Goal: Information Seeking & Learning: Learn about a topic

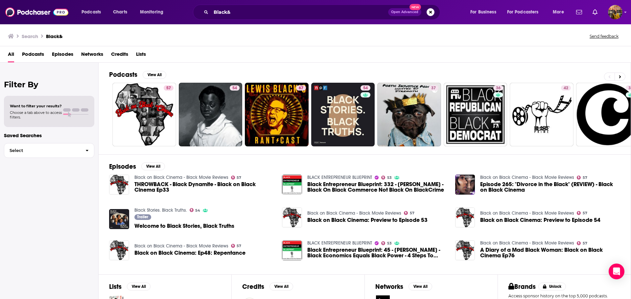
click at [33, 56] on span "Podcasts" at bounding box center [33, 55] width 22 height 13
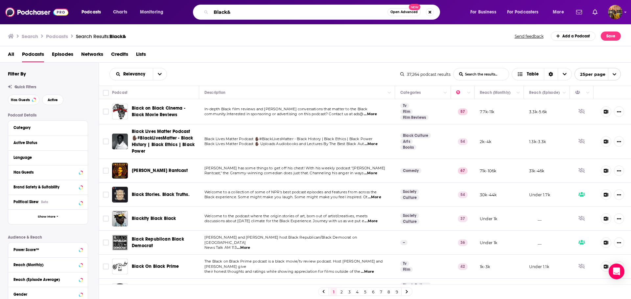
click at [218, 12] on input "Black&" at bounding box center [299, 12] width 176 height 11
type input "black&"
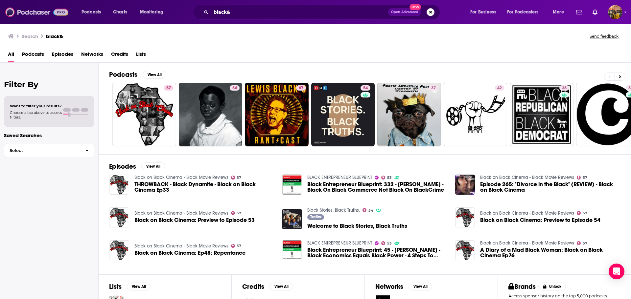
click at [37, 13] on img at bounding box center [36, 12] width 63 height 12
